Goal: Find specific page/section: Find specific page/section

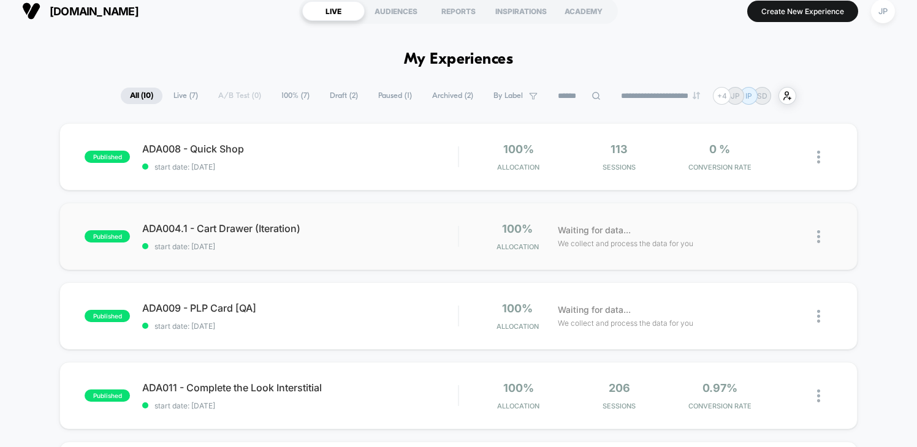
scroll to position [4, 0]
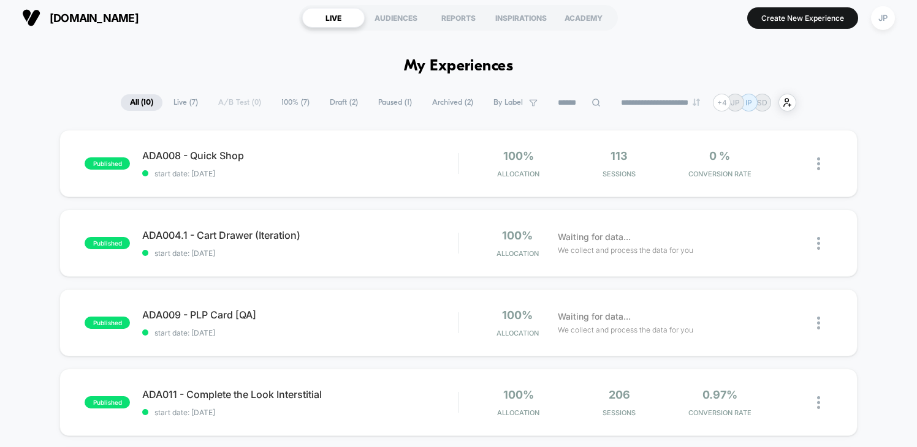
click at [443, 105] on span "Archived ( 2 )" at bounding box center [452, 102] width 59 height 17
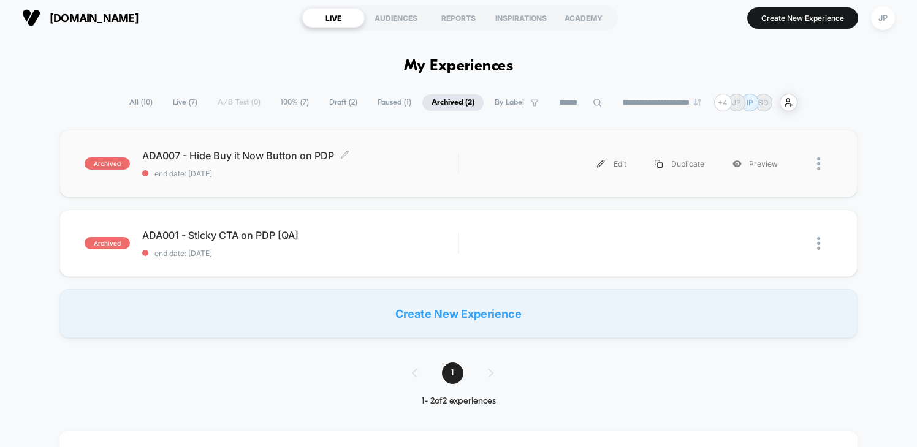
click at [281, 155] on span "ADA007 - Hide Buy it Now Button on PDP Click to edit experience details" at bounding box center [300, 156] width 316 height 12
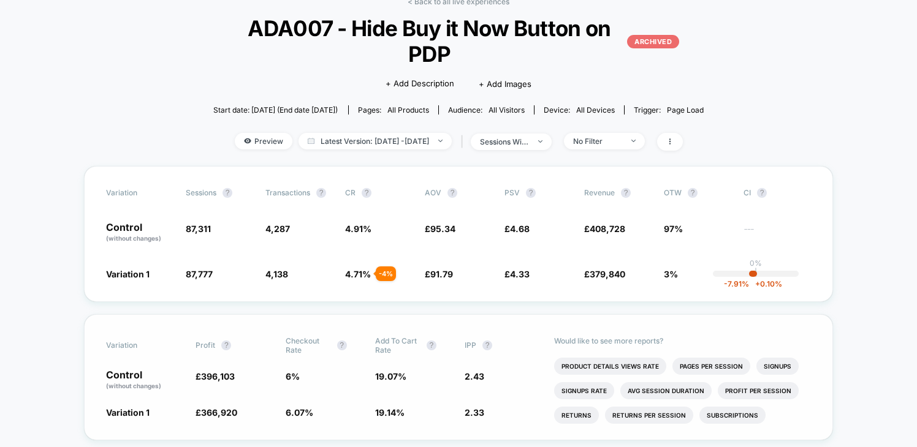
scroll to position [111, 0]
